Goal: Task Accomplishment & Management: Manage account settings

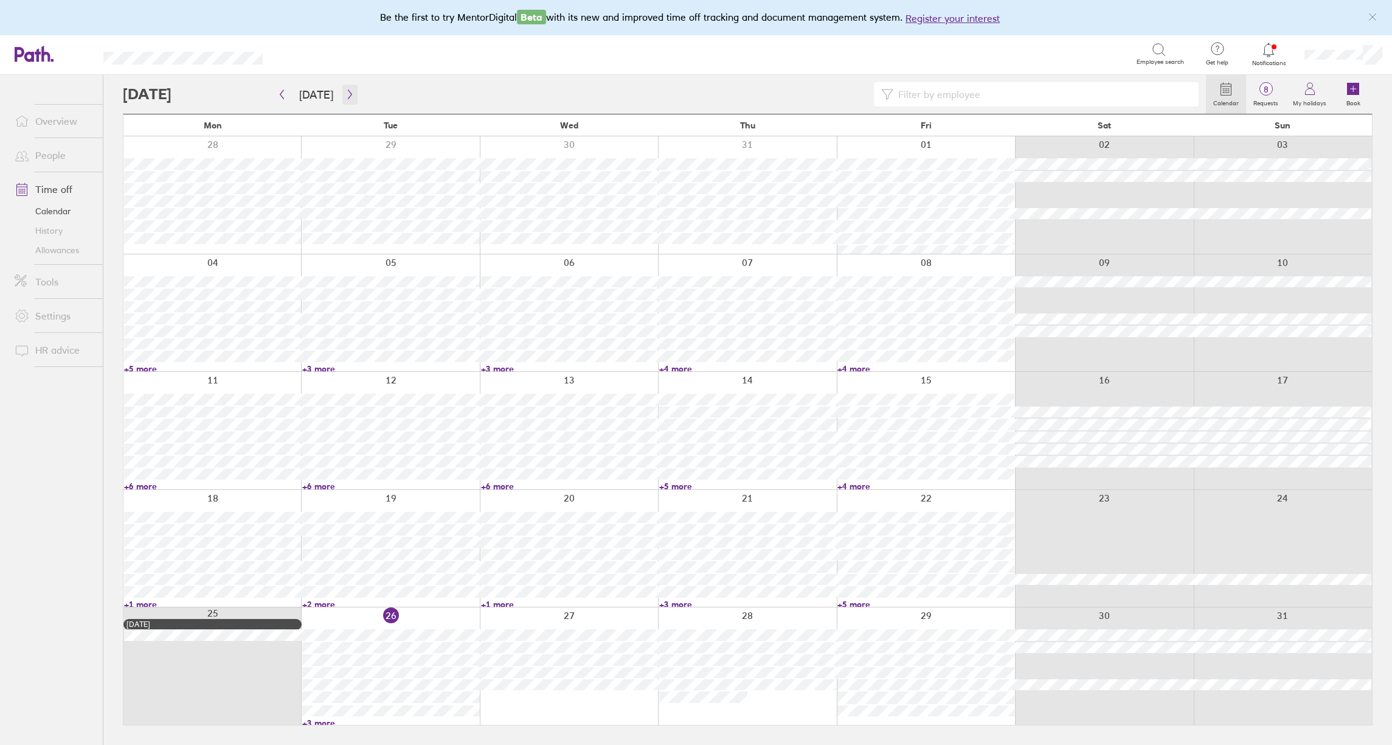
click at [346, 97] on icon "button" at bounding box center [350, 94] width 9 height 10
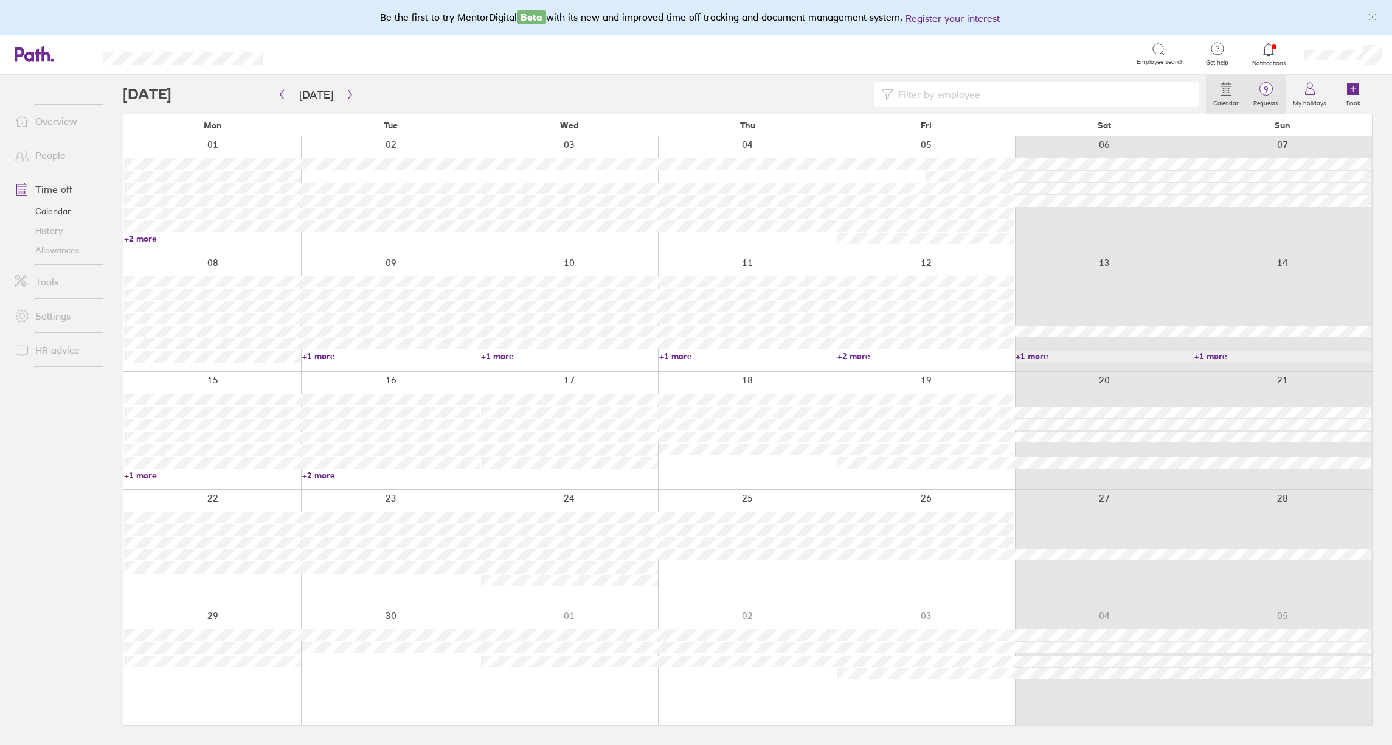
click at [1275, 87] on span "9" at bounding box center [1266, 90] width 40 height 10
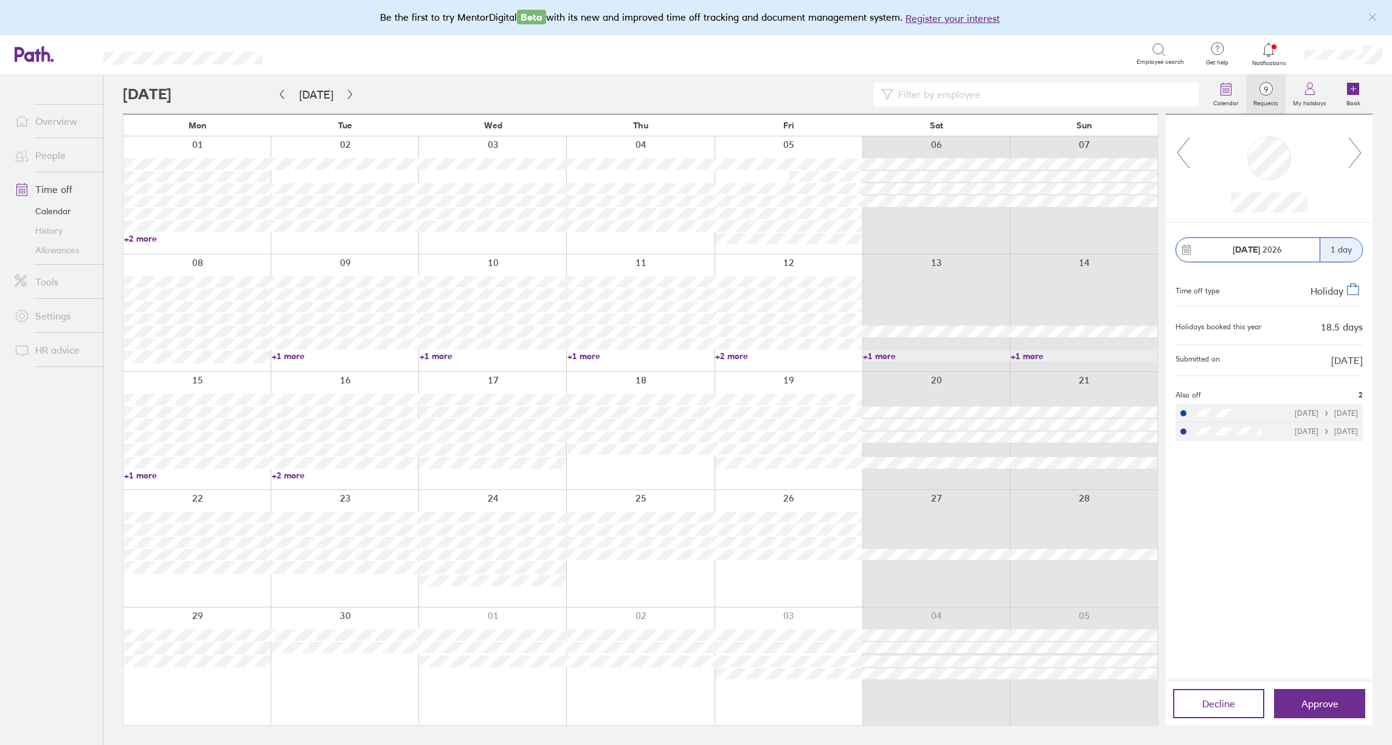
click at [1355, 144] on icon at bounding box center [1355, 152] width 15 height 33
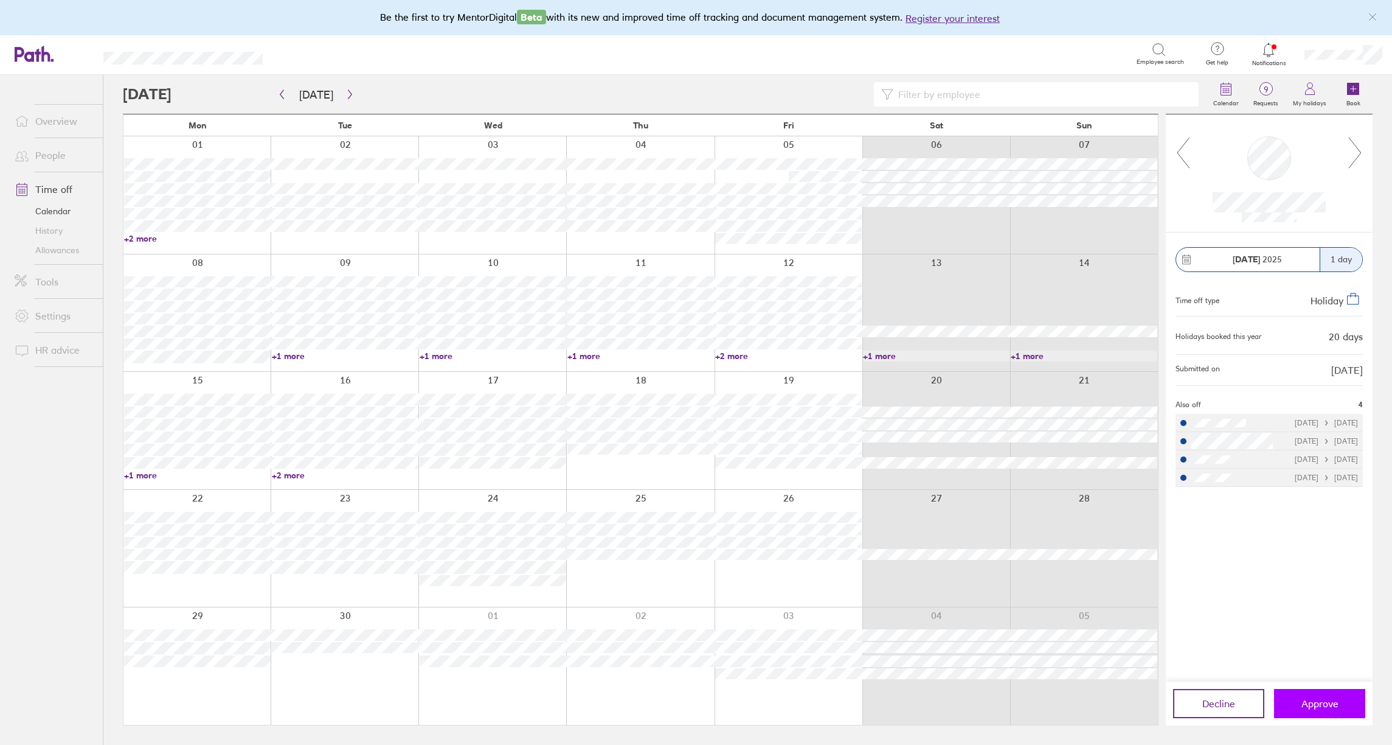
click at [1333, 704] on span "Approve" at bounding box center [1320, 703] width 37 height 11
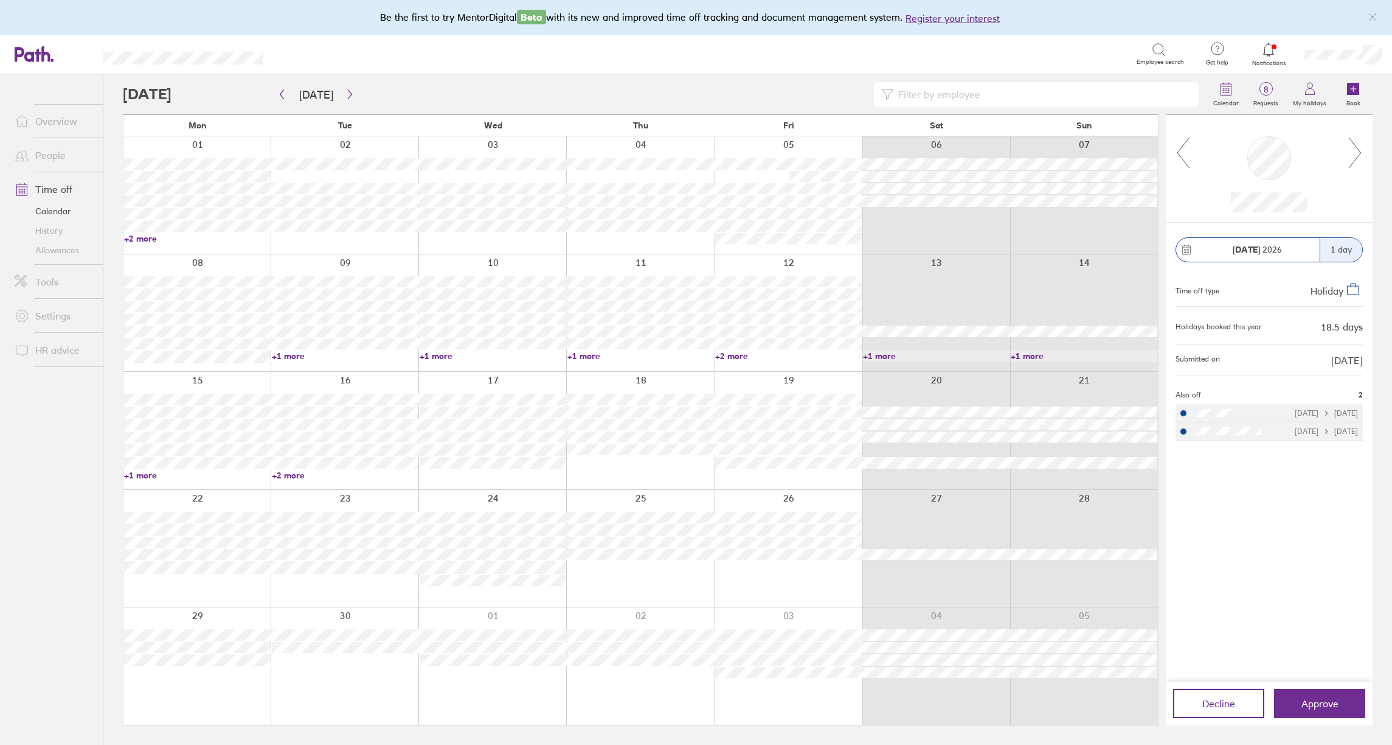
click at [1358, 157] on icon at bounding box center [1355, 152] width 12 height 30
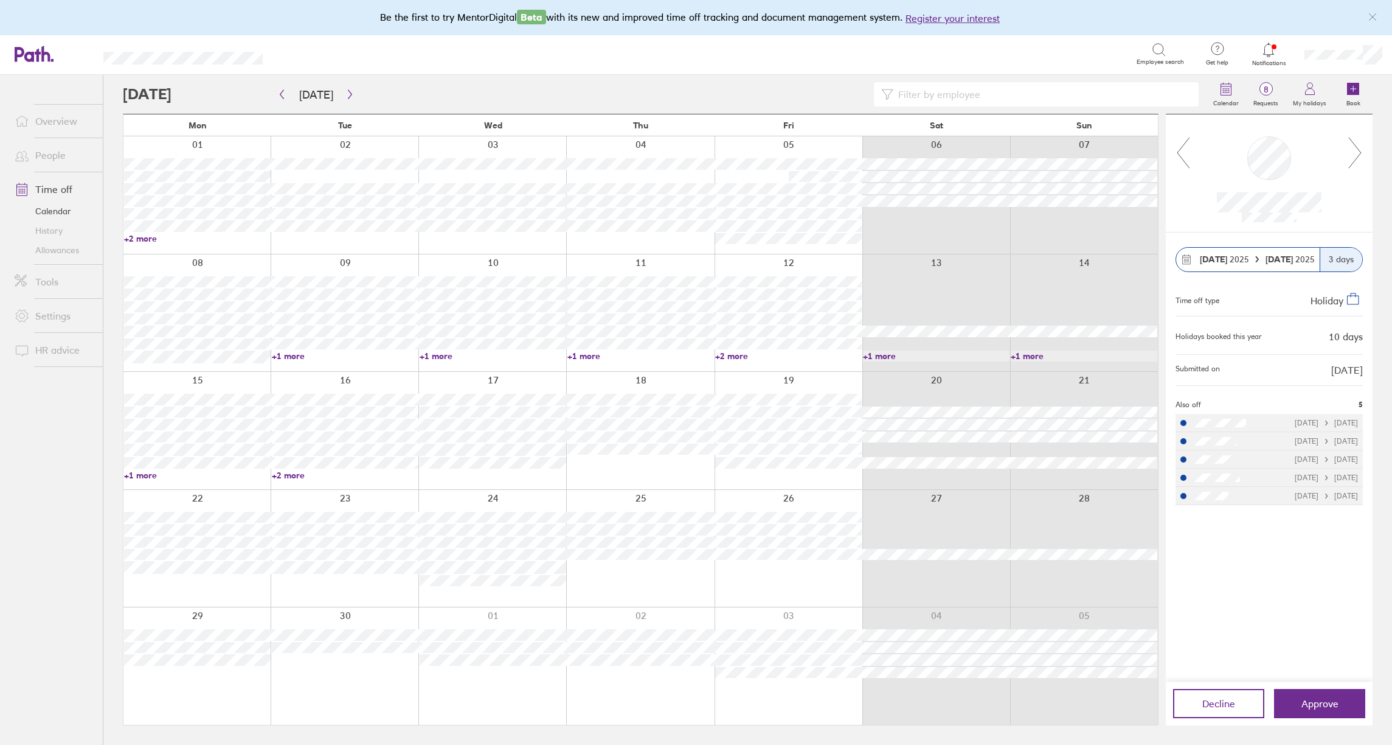
click at [1358, 157] on icon at bounding box center [1355, 152] width 12 height 30
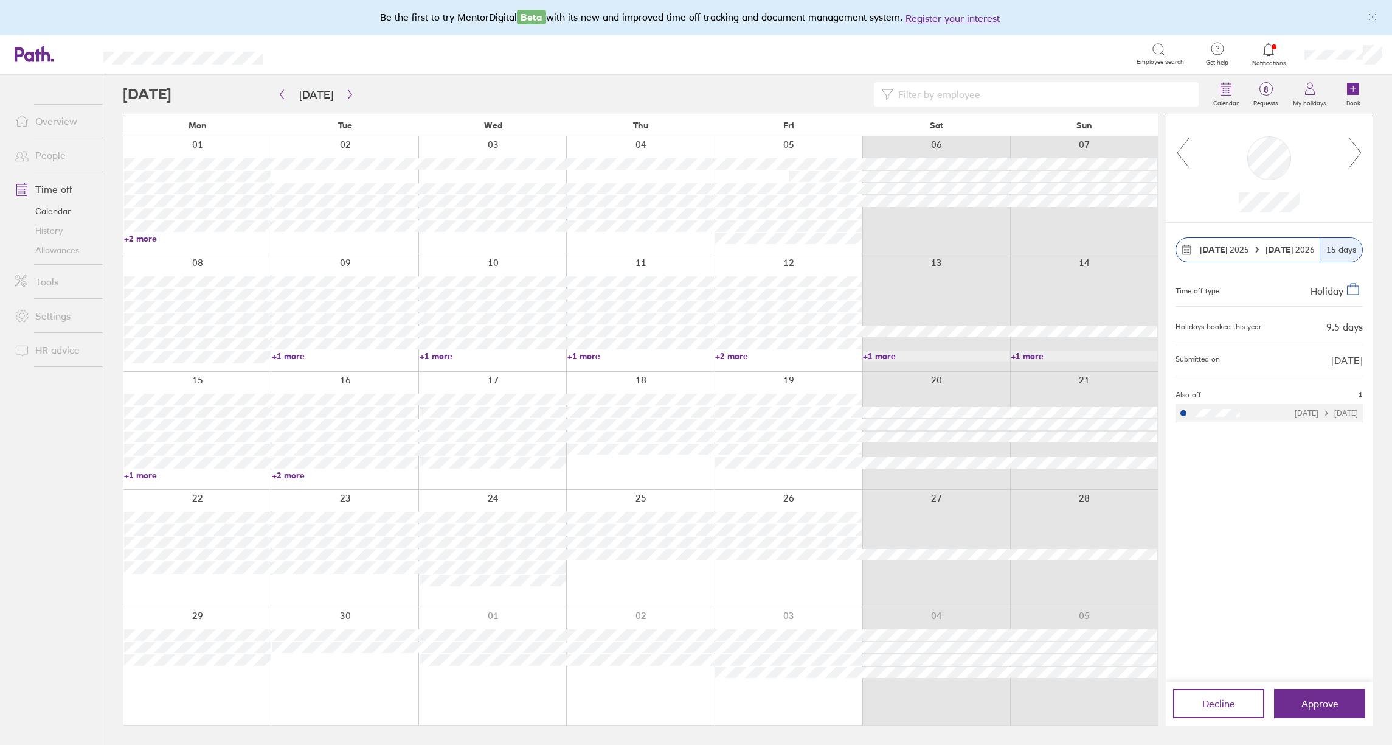
click at [1358, 157] on icon at bounding box center [1355, 152] width 12 height 30
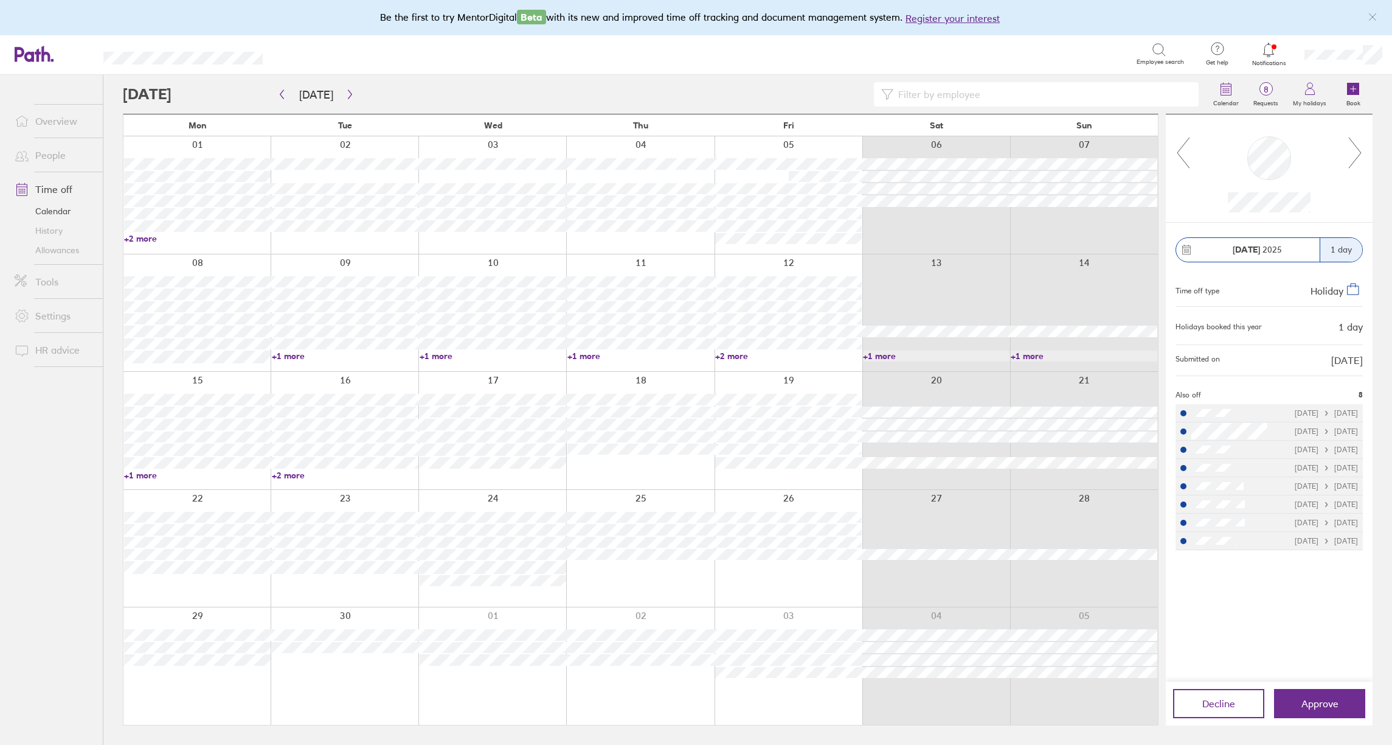
click at [1358, 157] on icon at bounding box center [1355, 152] width 12 height 30
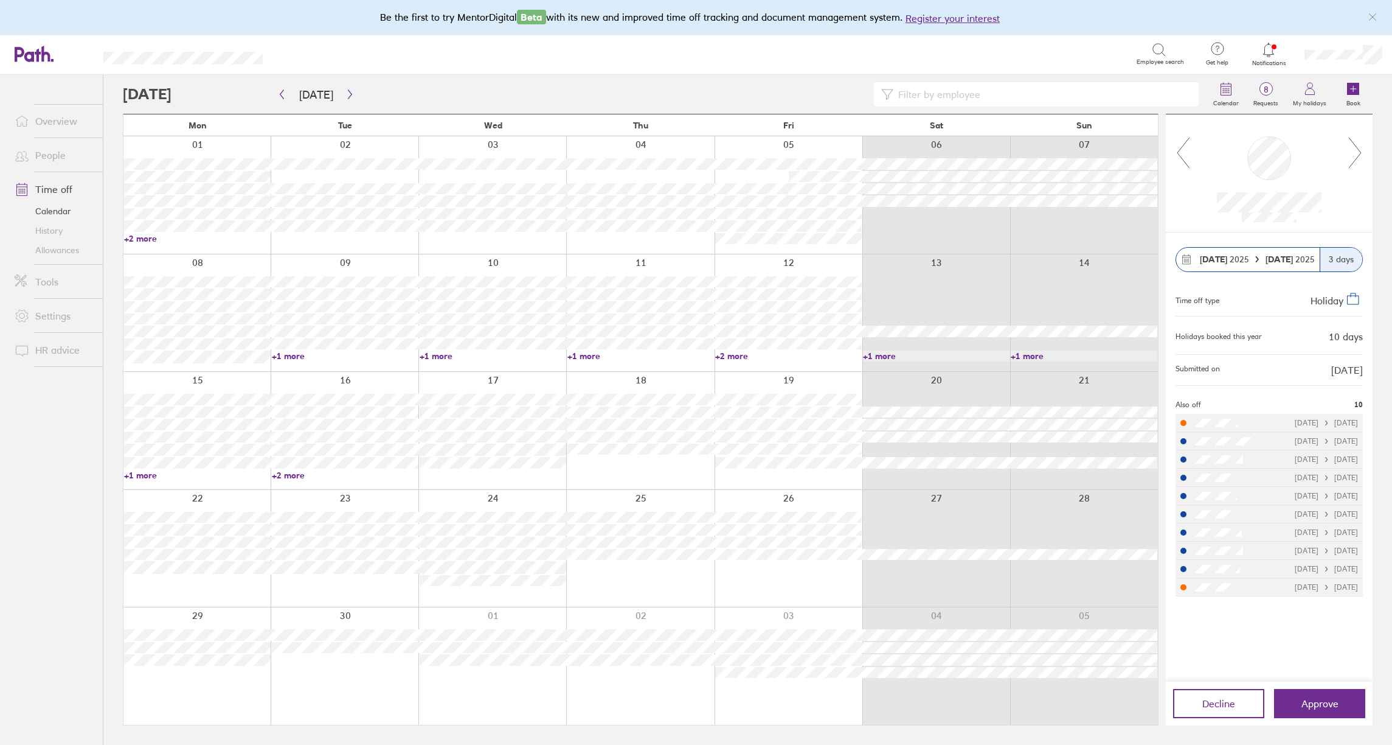
click at [1355, 156] on icon at bounding box center [1355, 152] width 15 height 33
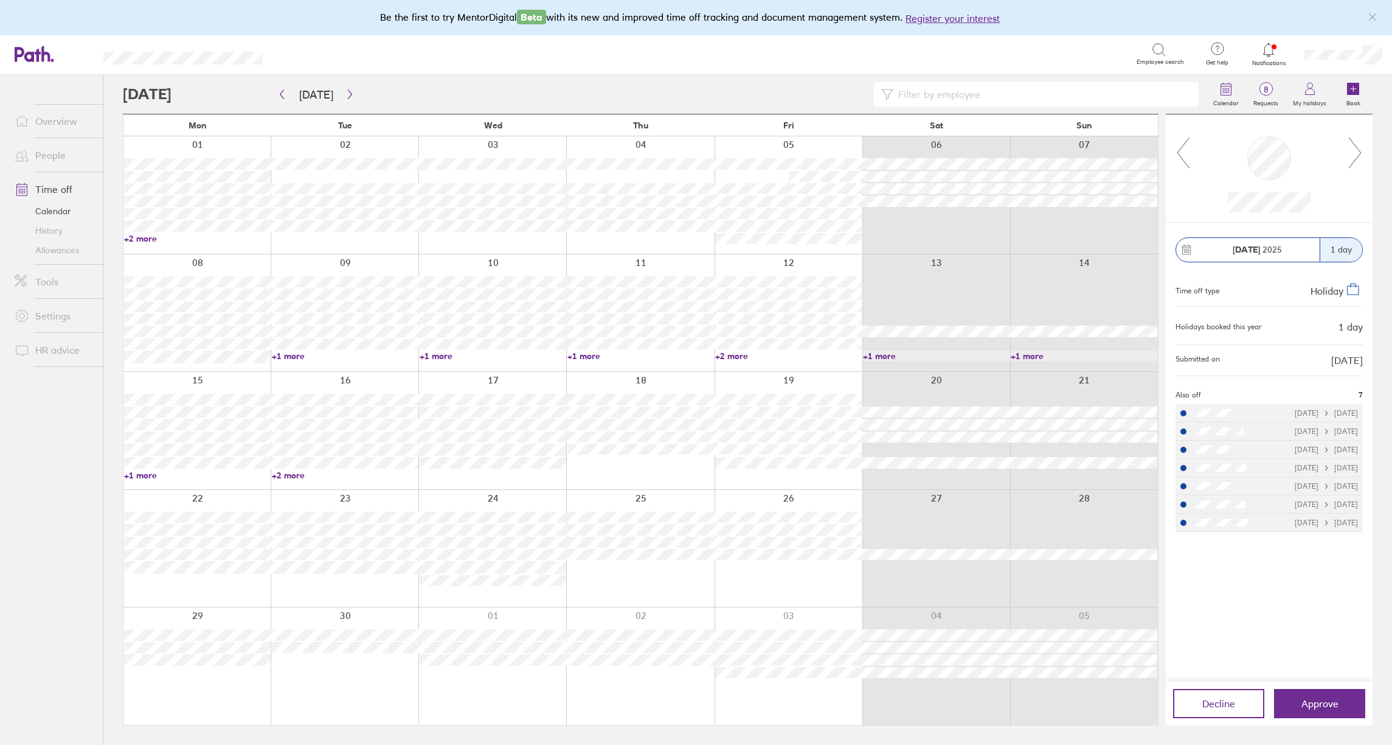
click at [1355, 156] on icon at bounding box center [1355, 152] width 15 height 33
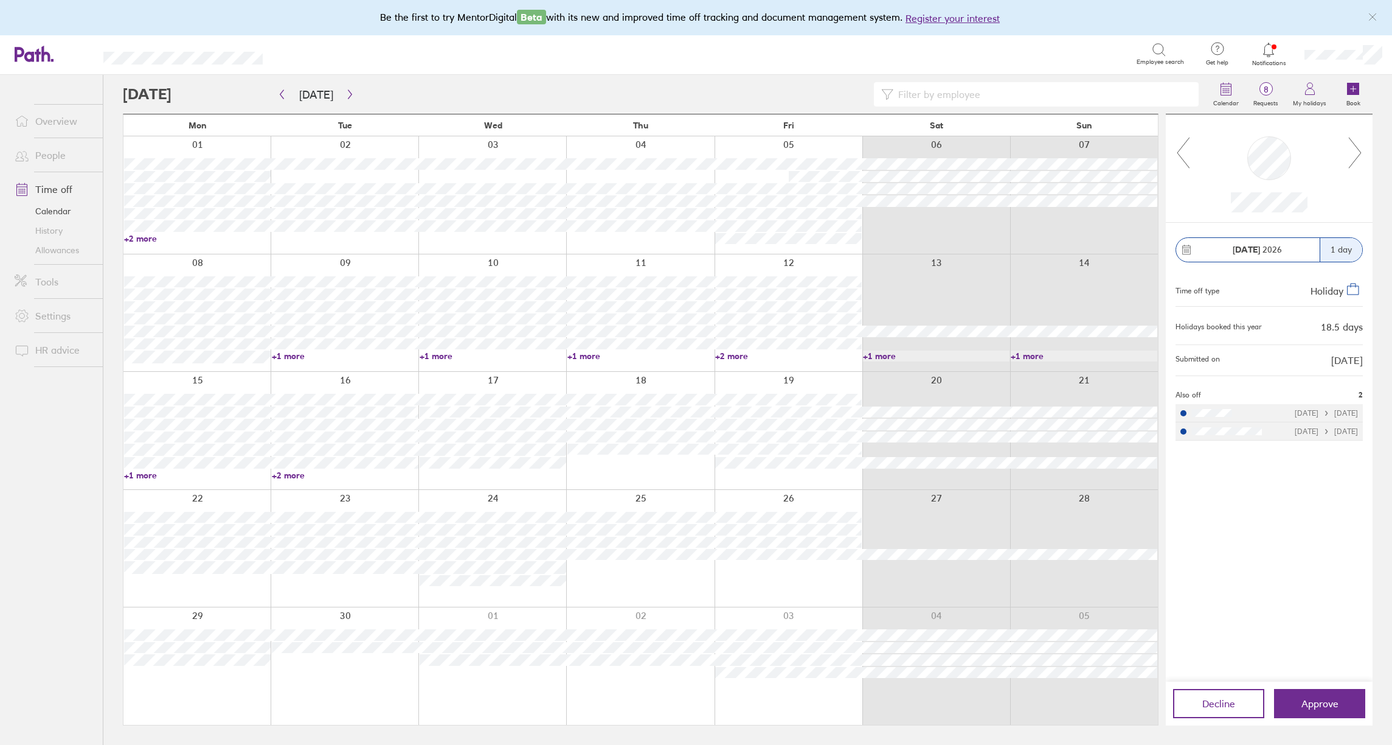
click at [1355, 156] on icon at bounding box center [1355, 152] width 15 height 33
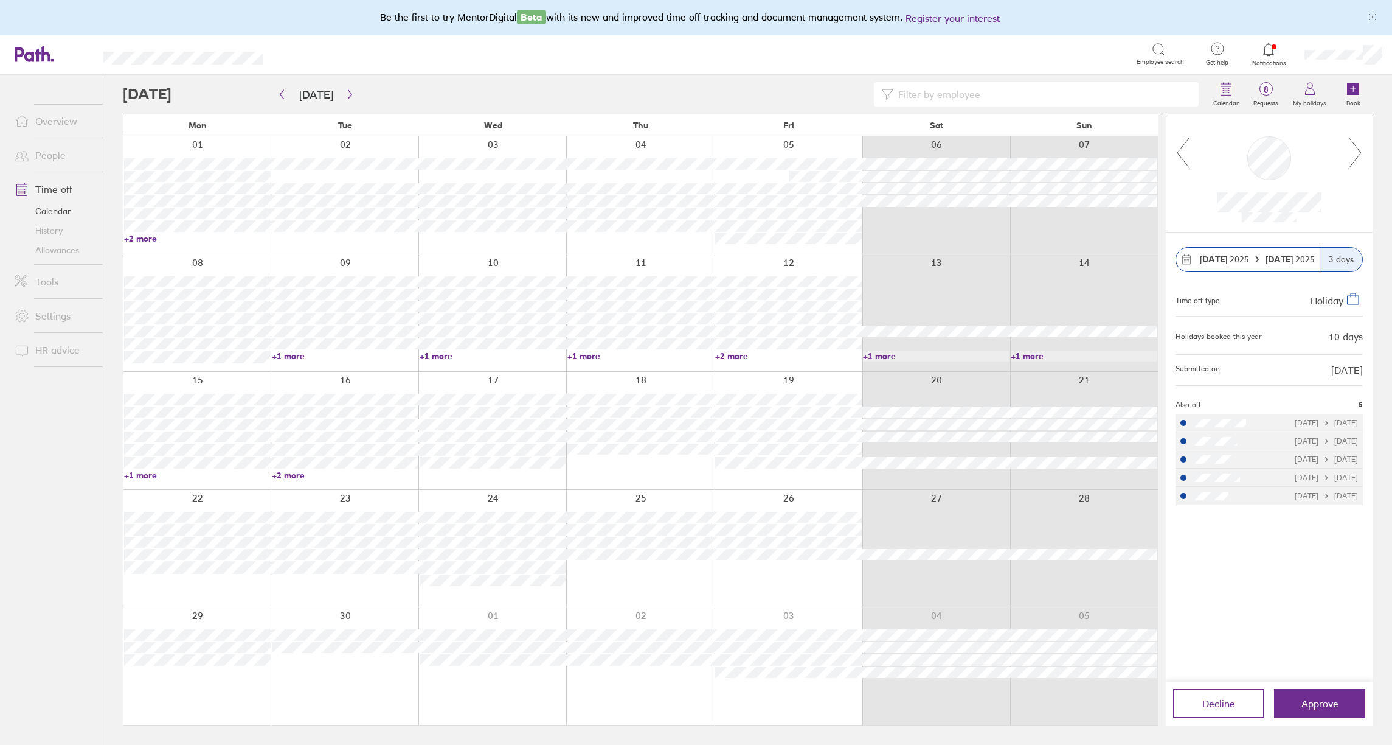
click at [1355, 156] on icon at bounding box center [1355, 152] width 15 height 33
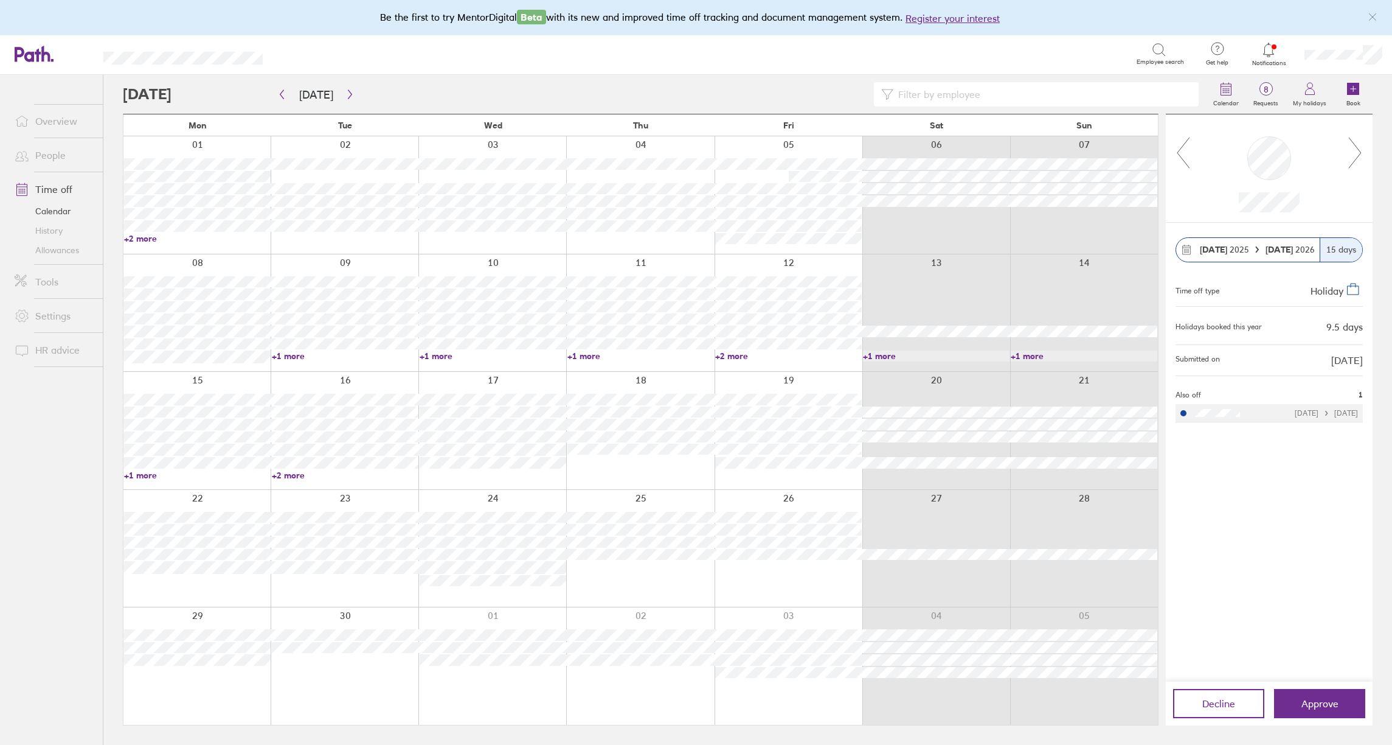
click at [1355, 156] on icon at bounding box center [1355, 152] width 15 height 33
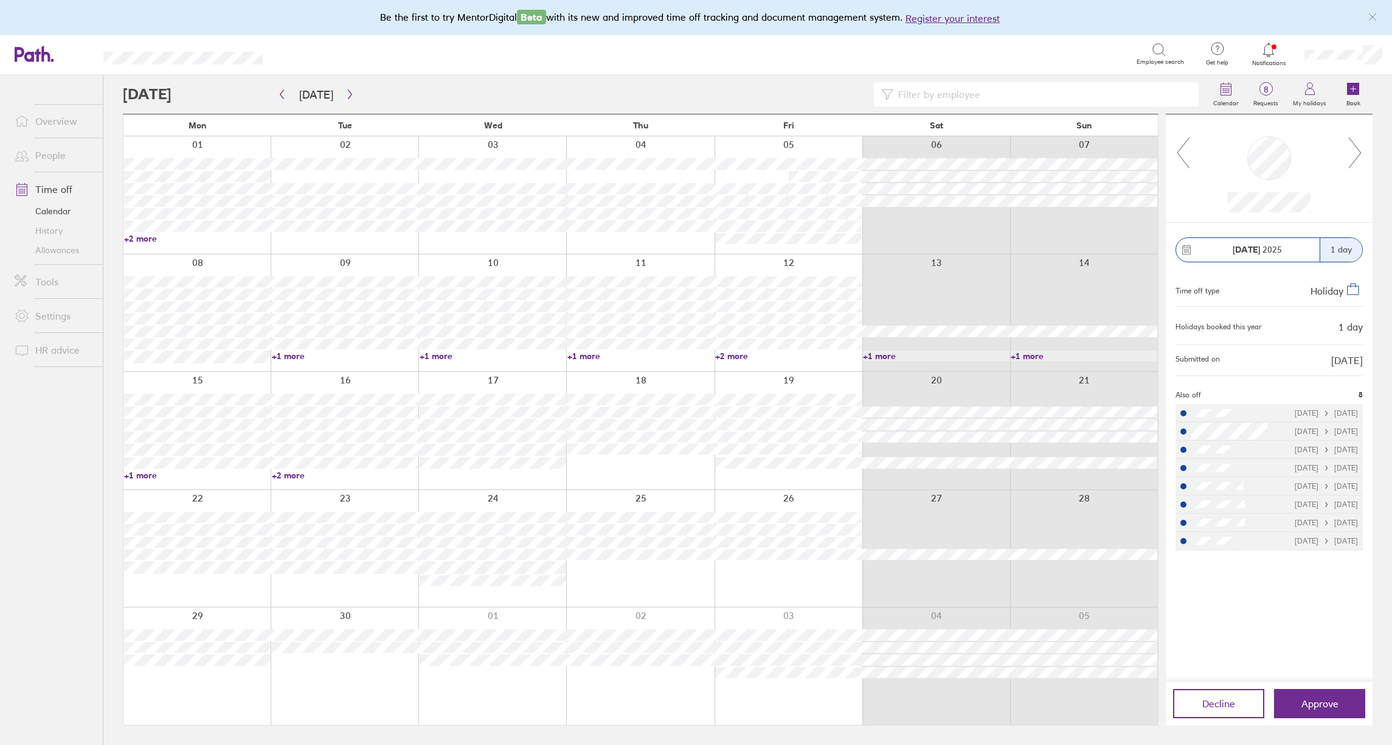
click at [1355, 156] on icon at bounding box center [1355, 152] width 15 height 33
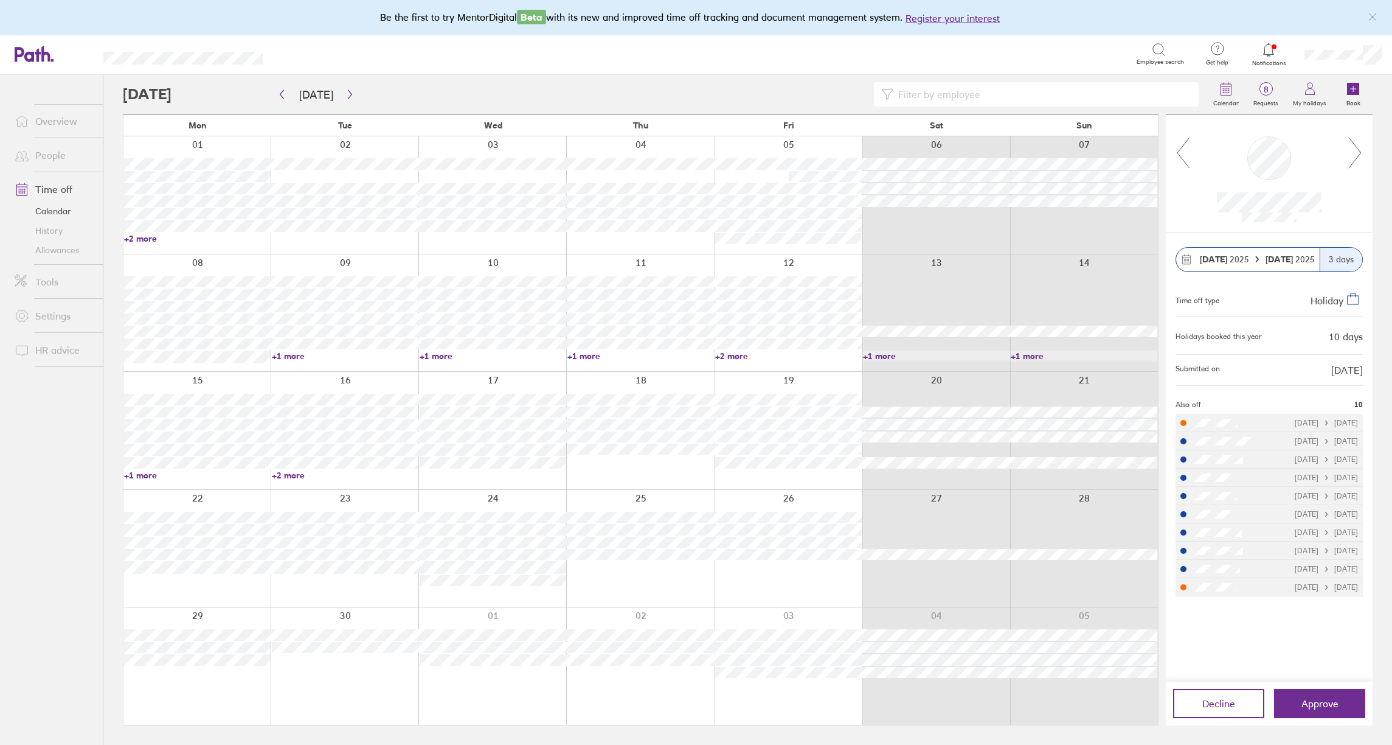
click at [1355, 156] on icon at bounding box center [1355, 152] width 15 height 33
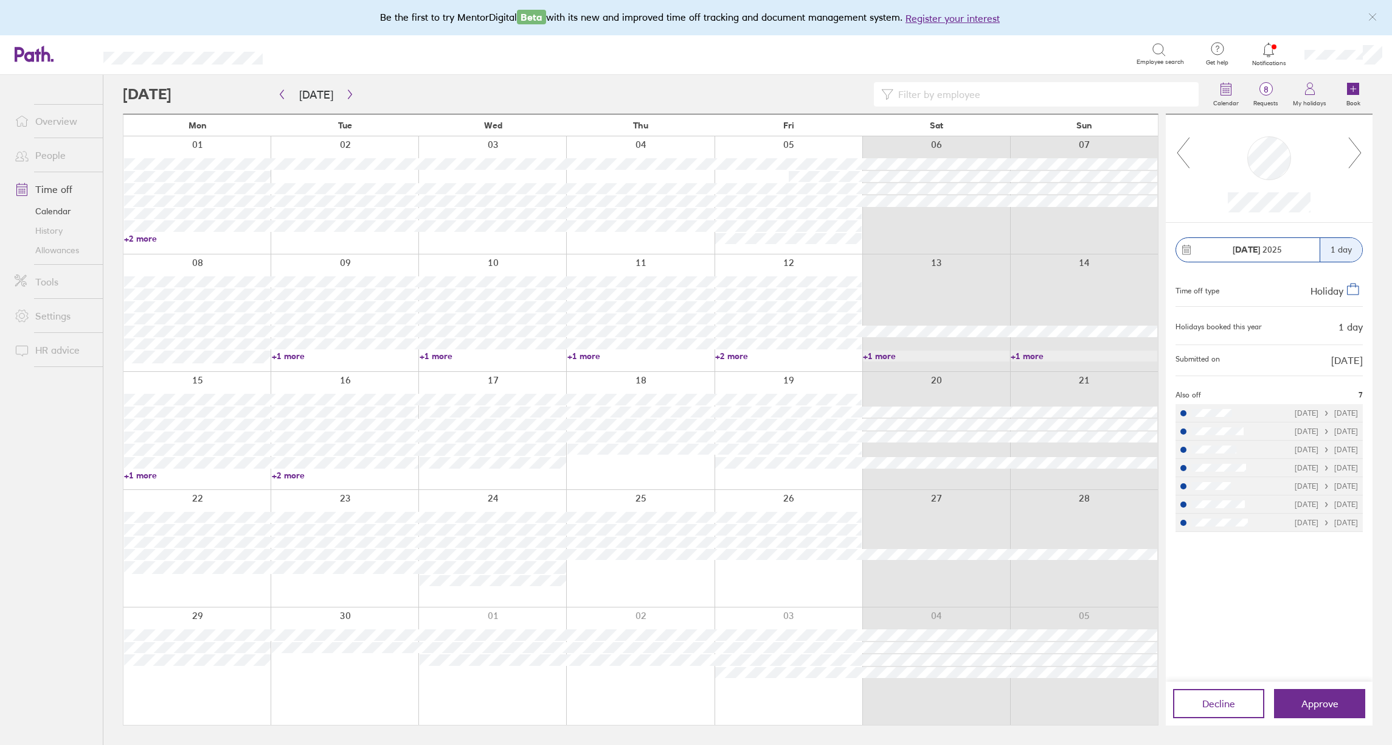
click at [1355, 156] on icon at bounding box center [1355, 152] width 15 height 33
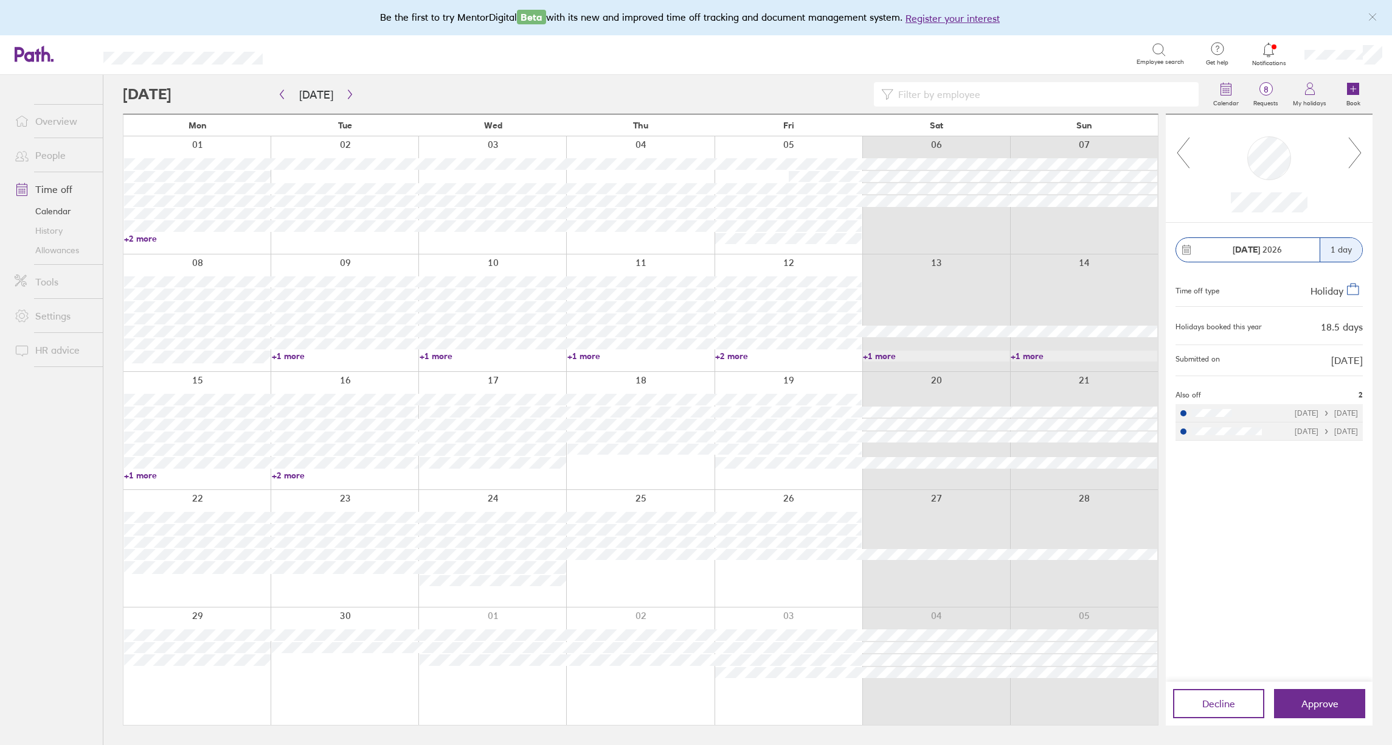
click at [1355, 156] on icon at bounding box center [1355, 152] width 15 height 33
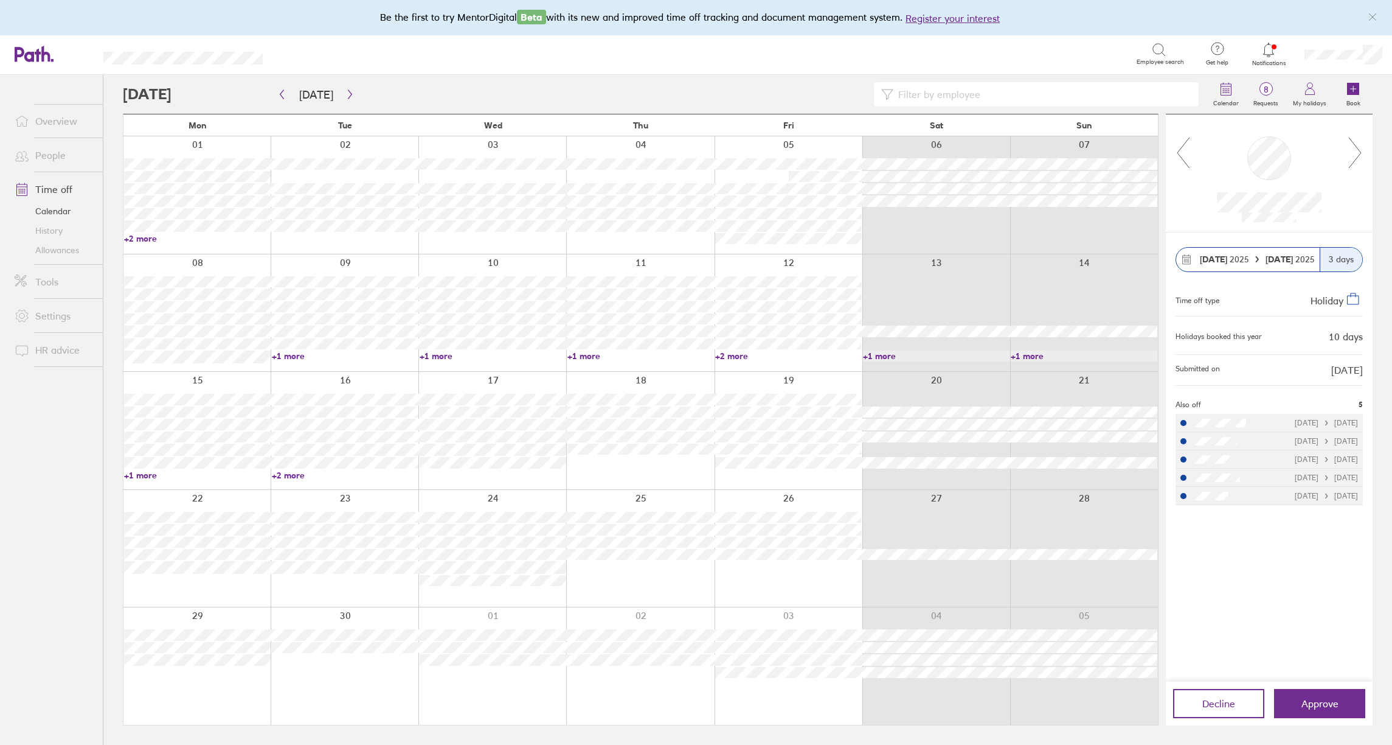
click at [1355, 156] on icon at bounding box center [1355, 152] width 15 height 33
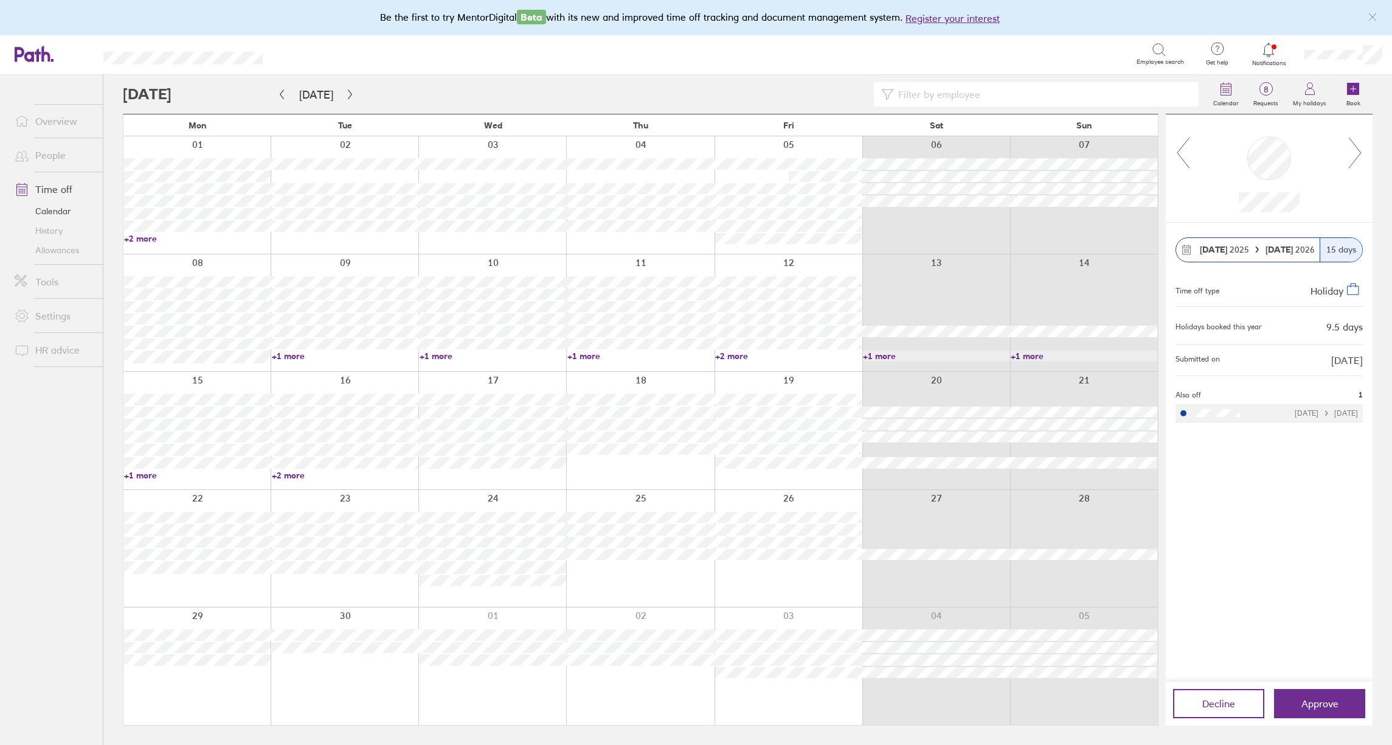
click at [1355, 156] on icon at bounding box center [1355, 152] width 15 height 33
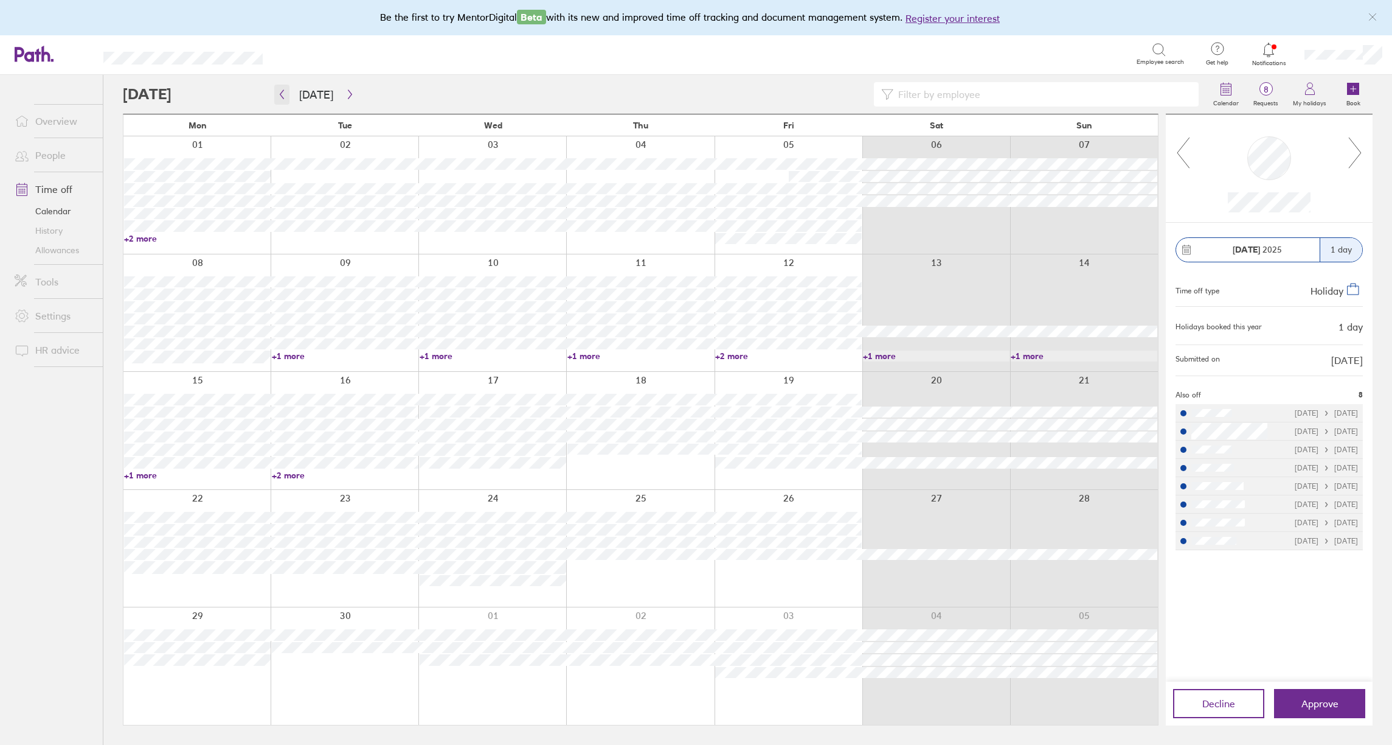
click at [279, 99] on icon "button" at bounding box center [281, 94] width 9 height 10
